Goal: Task Accomplishment & Management: Manage account settings

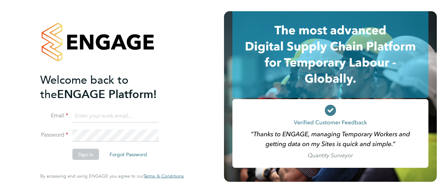
click at [147, 116] on input at bounding box center [115, 116] width 86 height 13
type input "[EMAIL_ADDRESS][PERSON_NAME][DOMAIN_NAME]"
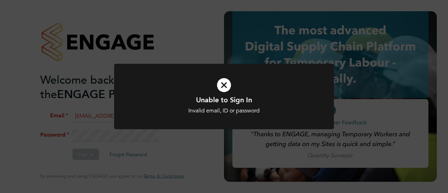
click at [127, 136] on div "Unable to Sign In Invalid email, ID or password Cancel Okay" at bounding box center [224, 101] width 220 height 74
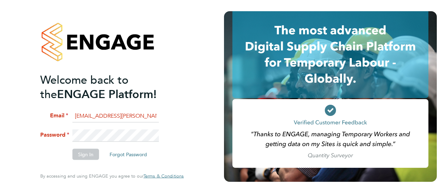
click at [71, 133] on li "Password" at bounding box center [108, 138] width 137 height 19
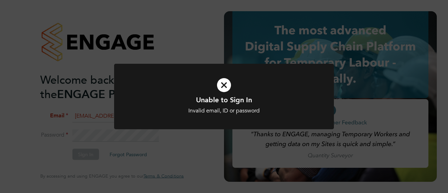
click at [319, 129] on div "Unable to Sign In Invalid email, ID or password Cancel Okay" at bounding box center [224, 101] width 220 height 74
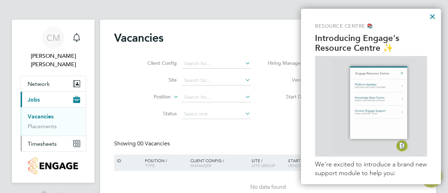
click at [50, 140] on span "Timesheets" at bounding box center [42, 143] width 29 height 7
click at [46, 129] on link "Timesheets" at bounding box center [42, 132] width 29 height 7
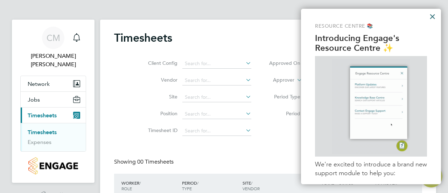
click at [433, 17] on button "×" at bounding box center [432, 16] width 7 height 11
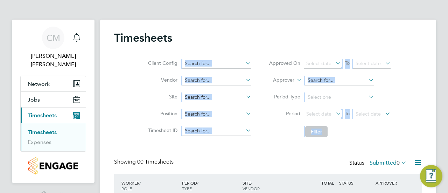
drag, startPoint x: 448, startPoint y: 27, endPoint x: 448, endPoint y: 86, distance: 59.2
click at [448, 86] on div "[PERSON_NAME] Notifications Applications: Network Team Members Sites Jobs Vacan…" at bounding box center [224, 128] width 448 height 256
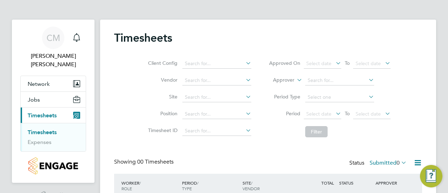
click at [407, 129] on div "Client Config Vendor Site Position Timesheet ID Approved On Select date To Sele…" at bounding box center [268, 96] width 308 height 89
click at [394, 162] on label "Submitted 0" at bounding box center [388, 162] width 37 height 7
click at [388, 171] on li "All" at bounding box center [387, 175] width 32 height 10
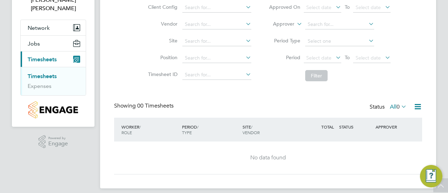
scroll to position [62, 0]
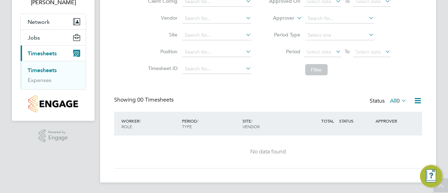
click at [444, 124] on div "[PERSON_NAME] Notifications Applications: Network Team Members Sites Jobs Vacan…" at bounding box center [224, 66] width 448 height 256
click at [60, 30] on button "Jobs" at bounding box center [53, 37] width 65 height 15
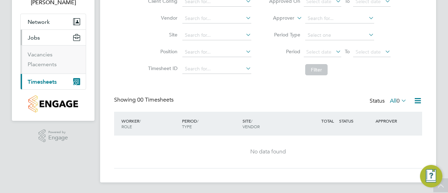
click at [36, 34] on span "Jobs" at bounding box center [34, 37] width 12 height 7
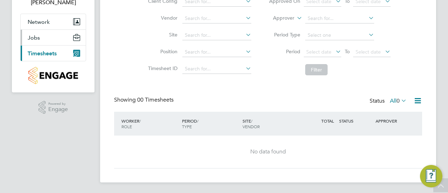
click at [36, 34] on span "Jobs" at bounding box center [34, 37] width 12 height 7
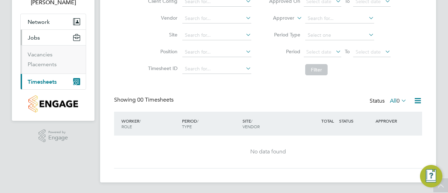
click at [41, 76] on button "Current page: Timesheets" at bounding box center [53, 81] width 65 height 15
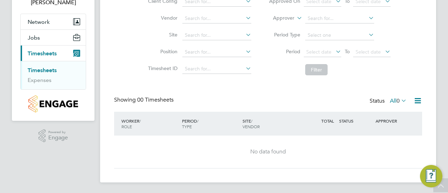
click at [51, 67] on link "Timesheets" at bounding box center [42, 70] width 29 height 7
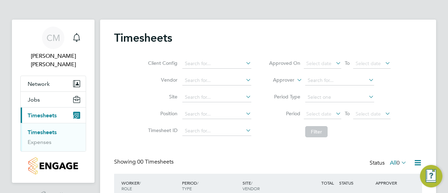
click at [448, 22] on div "[PERSON_NAME] Notifications Applications: Network Team Members Sites Jobs Vacan…" at bounding box center [224, 128] width 448 height 256
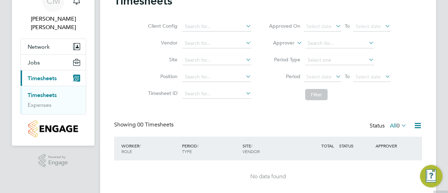
scroll to position [62, 0]
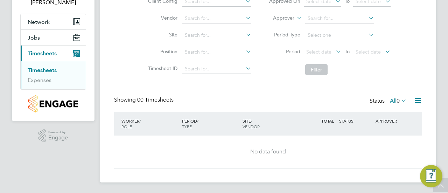
click at [417, 96] on div "Timesheets Client Config Vendor Site Position Timesheet ID Approved On Select d…" at bounding box center [268, 69] width 308 height 200
click at [417, 97] on icon at bounding box center [418, 100] width 9 height 9
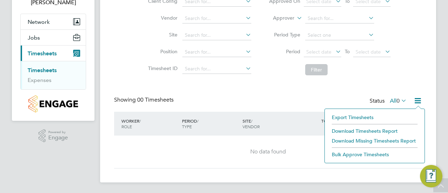
click at [417, 97] on icon at bounding box center [418, 100] width 9 height 9
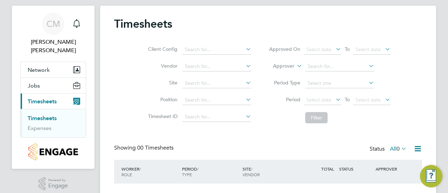
scroll to position [0, 0]
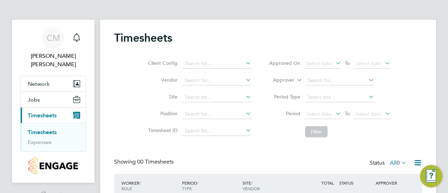
click at [448, 101] on div "[PERSON_NAME] Notifications Applications: Network Team Members Sites Jobs Vacan…" at bounding box center [224, 128] width 448 height 256
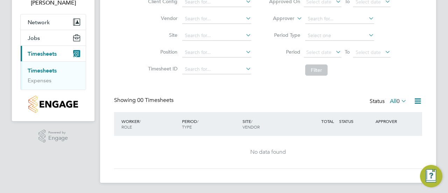
scroll to position [62, 0]
click at [48, 67] on link "Timesheets" at bounding box center [42, 70] width 29 height 7
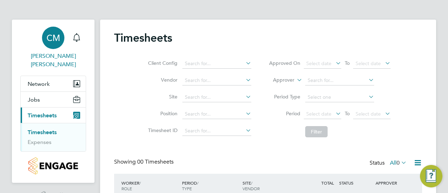
click at [49, 55] on span "[PERSON_NAME] [PERSON_NAME]" at bounding box center [53, 60] width 66 height 17
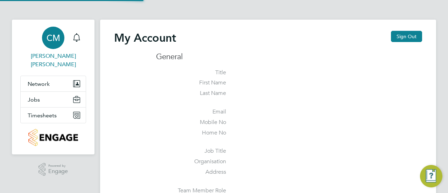
type input "[EMAIL_ADDRESS][PERSON_NAME][DOMAIN_NAME]"
click at [363, 139] on li "Home No" at bounding box center [289, 134] width 266 height 11
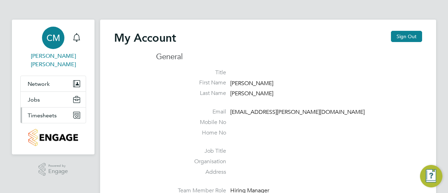
click at [36, 112] on span "Timesheets" at bounding box center [42, 115] width 29 height 7
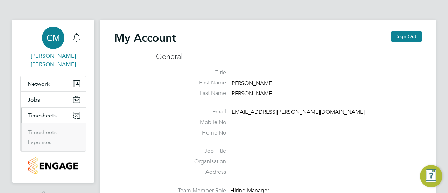
click at [38, 129] on li "Timesheets" at bounding box center [54, 134] width 53 height 10
click at [39, 129] on link "Timesheets" at bounding box center [42, 132] width 29 height 7
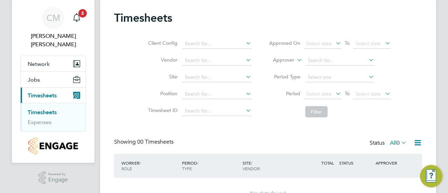
scroll to position [6, 0]
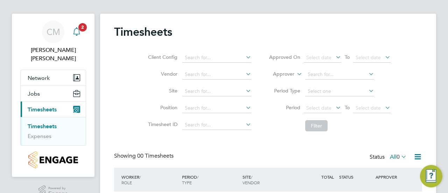
click at [73, 34] on icon "Main navigation" at bounding box center [76, 31] width 8 height 8
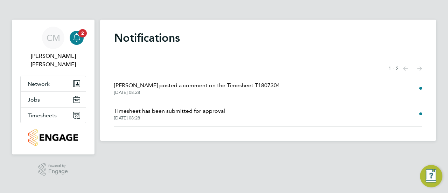
click at [190, 112] on span "Timesheet has been submitted for approval" at bounding box center [169, 111] width 111 height 8
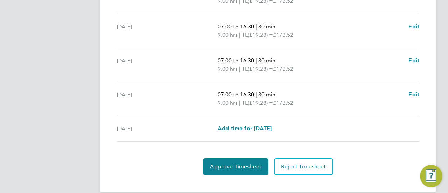
scroll to position [320, 0]
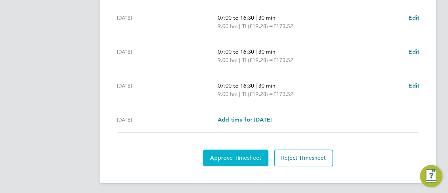
click at [236, 160] on button "Approve Timesheet" at bounding box center [235, 158] width 65 height 17
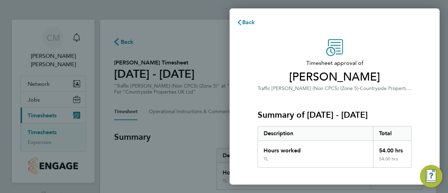
drag, startPoint x: 308, startPoint y: 69, endPoint x: 318, endPoint y: 127, distance: 58.9
click at [318, 127] on div "Timesheet approval of [PERSON_NAME] Traffic [PERSON_NAME] (Non CPCS) (Zone 5) ·…" at bounding box center [334, 178] width 171 height 279
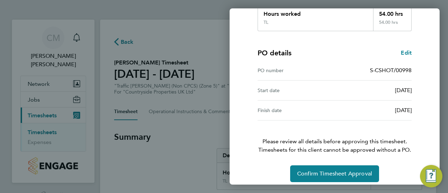
scroll to position [141, 0]
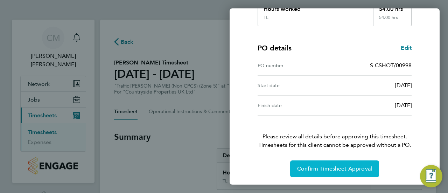
click at [321, 167] on span "Confirm Timesheet Approval" at bounding box center [334, 168] width 75 height 7
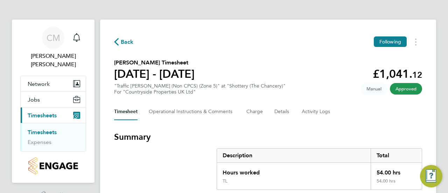
click at [49, 129] on link "Timesheets" at bounding box center [42, 132] width 29 height 7
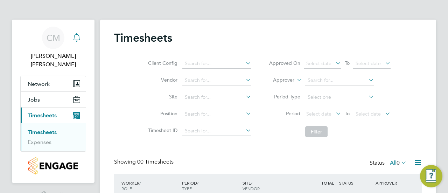
click at [78, 40] on icon "Main navigation" at bounding box center [76, 36] width 7 height 7
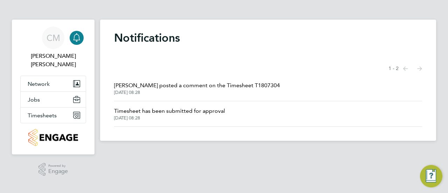
click at [189, 87] on span "[PERSON_NAME] posted a comment on the Timesheet T1807304" at bounding box center [197, 85] width 166 height 8
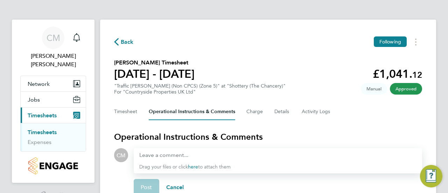
click at [346, 104] on div "Timesheet Operational Instructions & Comments Charge Details Activity Logs" at bounding box center [268, 111] width 308 height 17
click at [50, 129] on link "Timesheets" at bounding box center [42, 132] width 29 height 7
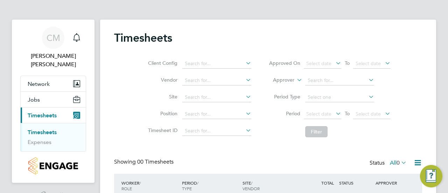
click at [195, 122] on li "Position" at bounding box center [198, 114] width 123 height 17
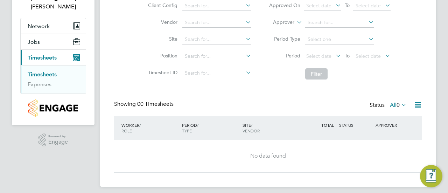
scroll to position [62, 0]
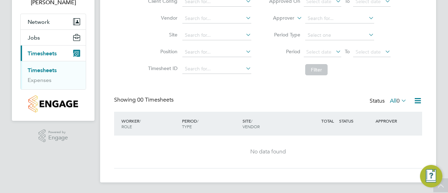
click at [398, 96] on div "Timesheets Client Config Vendor Site Position Timesheet ID Approved On Select d…" at bounding box center [268, 69] width 308 height 200
click at [397, 100] on span "0" at bounding box center [398, 100] width 3 height 7
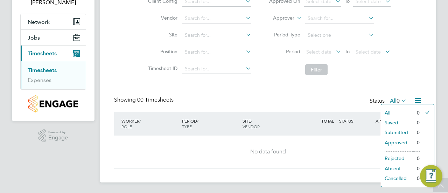
click at [392, 147] on li "Approved" at bounding box center [397, 143] width 32 height 10
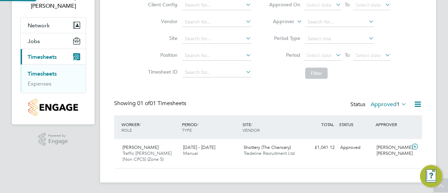
scroll to position [18, 61]
click at [397, 103] on span "1" at bounding box center [398, 104] width 3 height 7
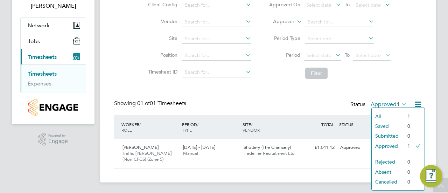
click at [326, 103] on div "Showing 01 of 01 Timesheets Status Approved 1" at bounding box center [268, 107] width 308 height 15
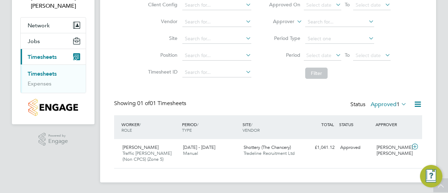
click at [49, 70] on link "Timesheets" at bounding box center [42, 73] width 29 height 7
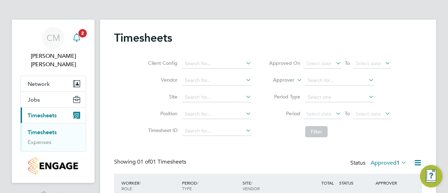
click at [74, 33] on div "Main navigation" at bounding box center [77, 38] width 14 height 14
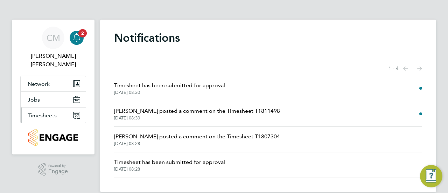
click at [49, 112] on span "Timesheets" at bounding box center [42, 115] width 29 height 7
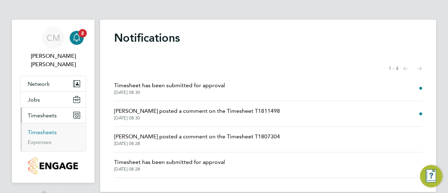
click at [46, 129] on link "Timesheets" at bounding box center [42, 132] width 29 height 7
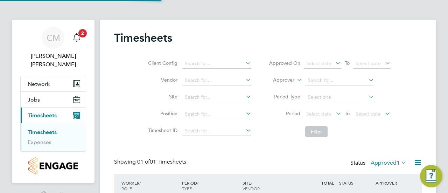
scroll to position [18, 61]
click at [398, 83] on li "Approver" at bounding box center [329, 80] width 139 height 17
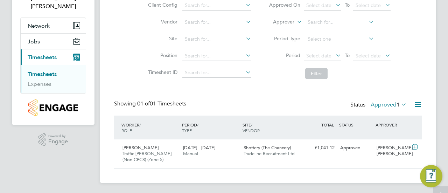
scroll to position [58, 0]
click at [394, 104] on label "Approved 1" at bounding box center [389, 104] width 36 height 7
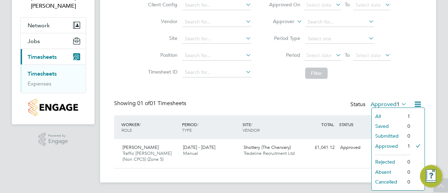
click at [386, 115] on li "All" at bounding box center [388, 116] width 32 height 10
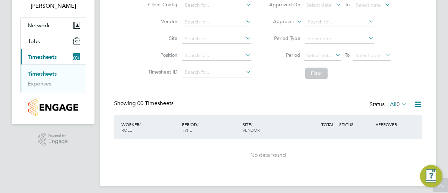
click at [347, 71] on li "Filter" at bounding box center [329, 73] width 139 height 18
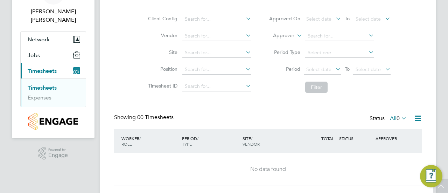
scroll to position [0, 0]
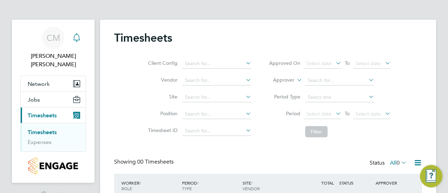
click at [74, 39] on icon "Main navigation" at bounding box center [76, 37] width 8 height 8
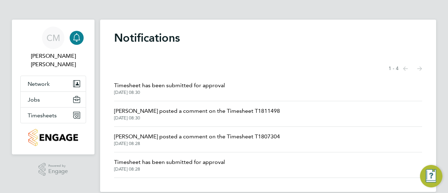
click at [74, 40] on icon "Main navigation" at bounding box center [76, 36] width 7 height 7
click at [197, 86] on span "Timesheet has been submitted for approval" at bounding box center [169, 85] width 111 height 8
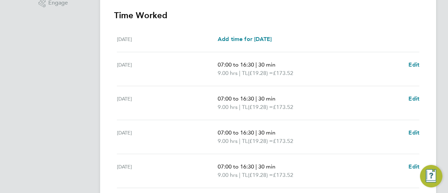
scroll to position [196, 0]
click at [432, 71] on div "Back Following [PERSON_NAME] Timesheet [DATE] - [DATE] £867. 60 "Traffic [PERSO…" at bounding box center [268, 61] width 336 height 475
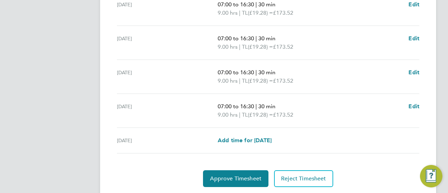
scroll to position [312, 0]
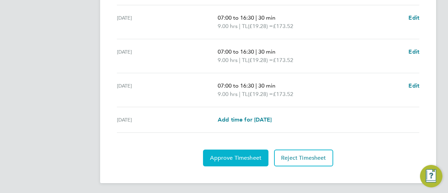
click at [239, 156] on span "Approve Timesheet" at bounding box center [235, 157] width 51 height 7
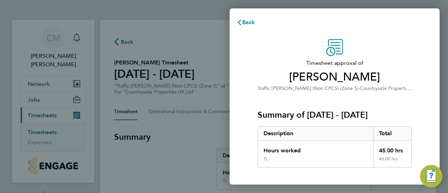
click at [273, 95] on div "Summary of [DATE] - [DATE] Description Total Hours worked 45.00 hrs TL 45.00 hrs" at bounding box center [335, 129] width 154 height 75
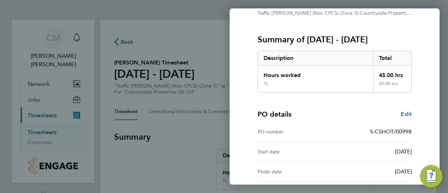
scroll to position [141, 0]
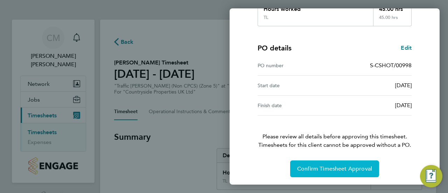
click at [318, 170] on span "Confirm Timesheet Approval" at bounding box center [334, 168] width 75 height 7
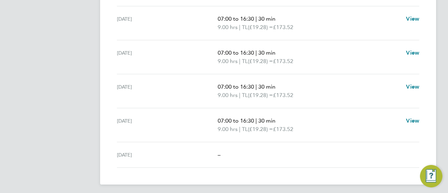
scroll to position [278, 0]
